Goal: Find contact information: Find contact information

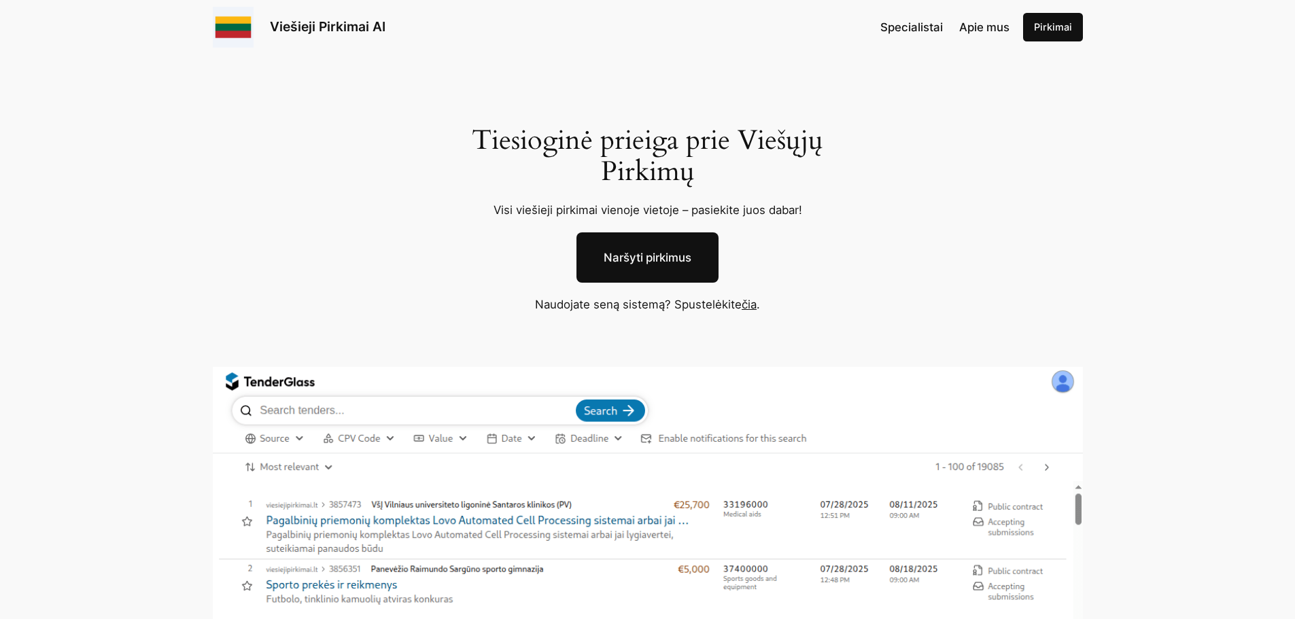
scroll to position [136, 0]
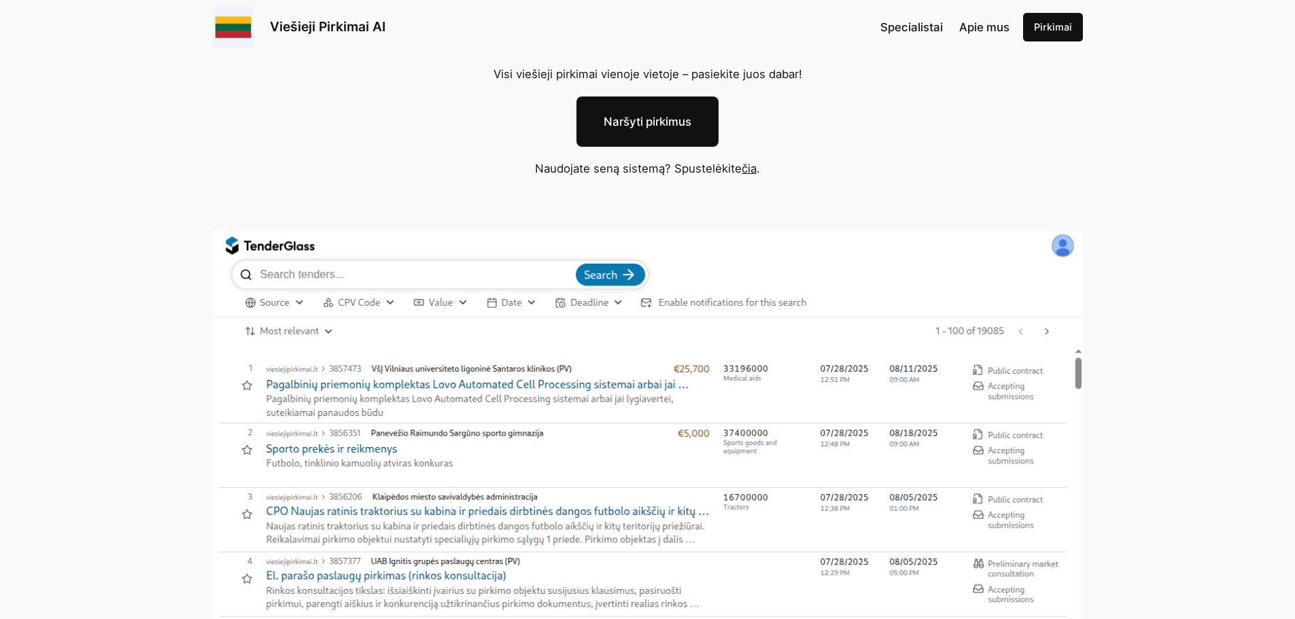
click at [923, 25] on span "Specialistai" at bounding box center [912, 27] width 63 height 14
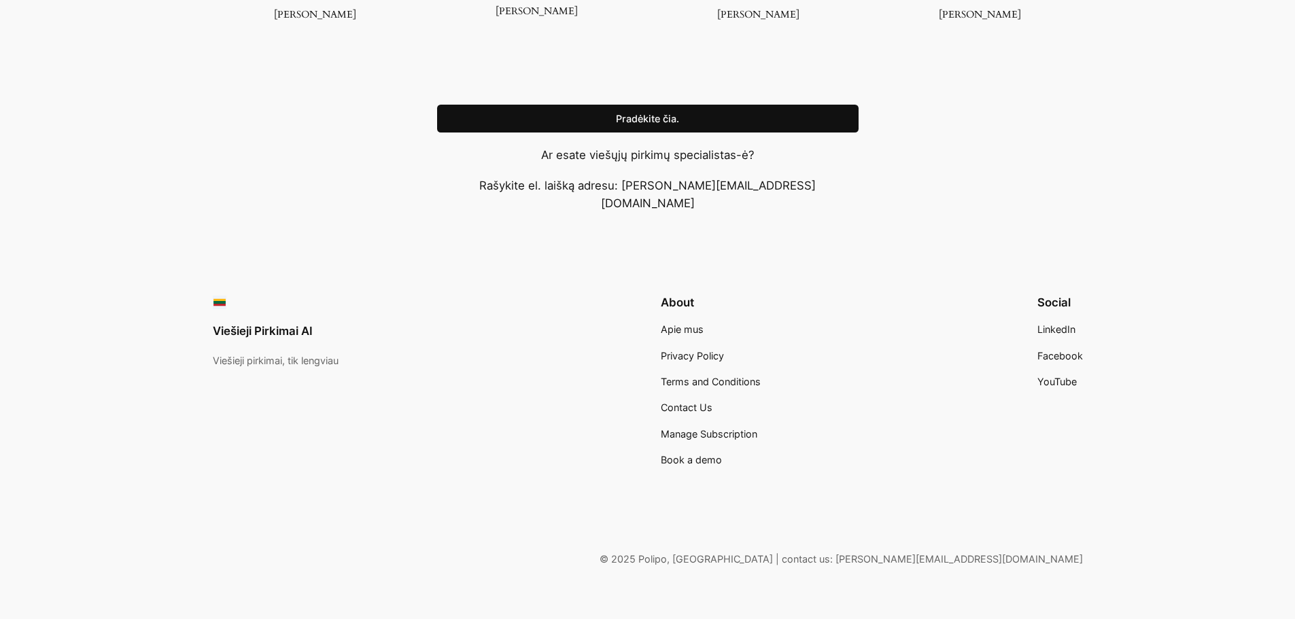
scroll to position [1382, 0]
click at [263, 324] on link "Viešieji Pirkimai AI" at bounding box center [263, 331] width 100 height 14
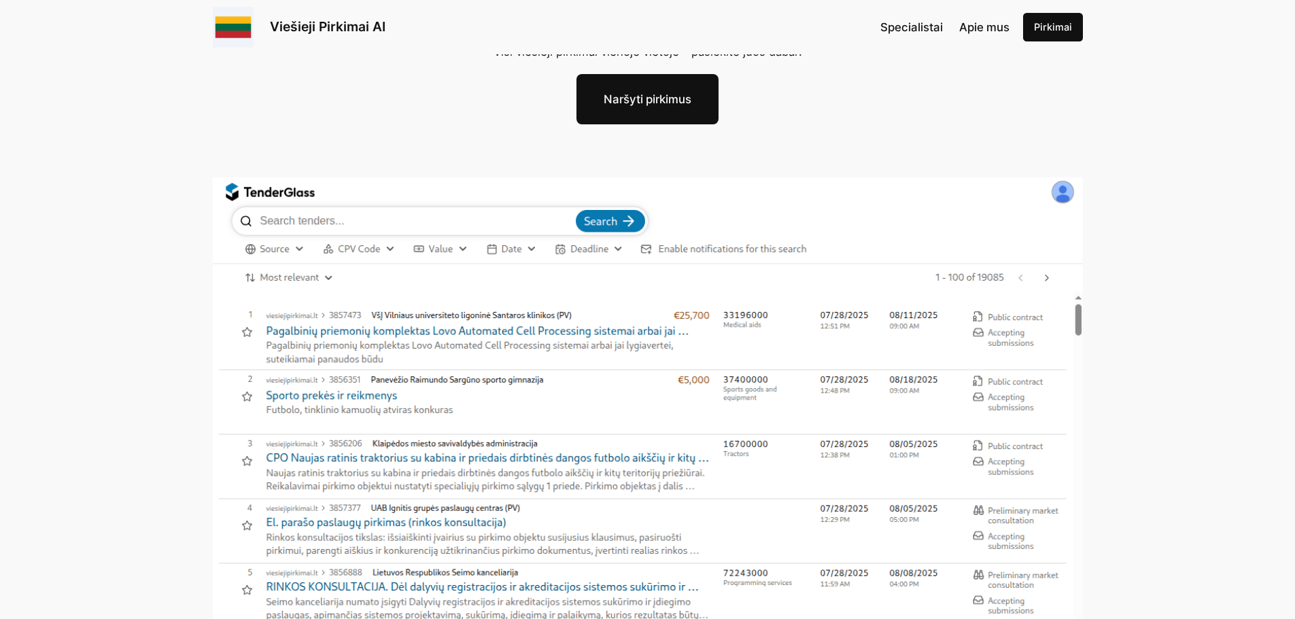
scroll to position [204, 0]
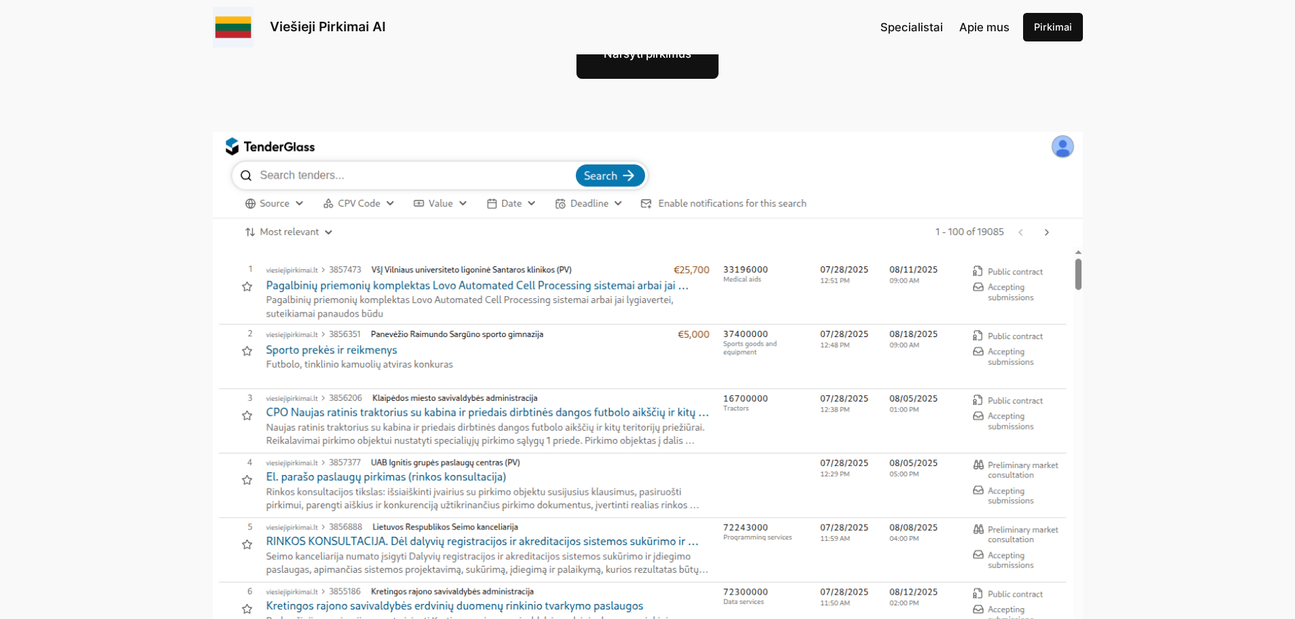
click at [1048, 233] on img at bounding box center [648, 387] width 870 height 511
